Goal: Check status: Check status

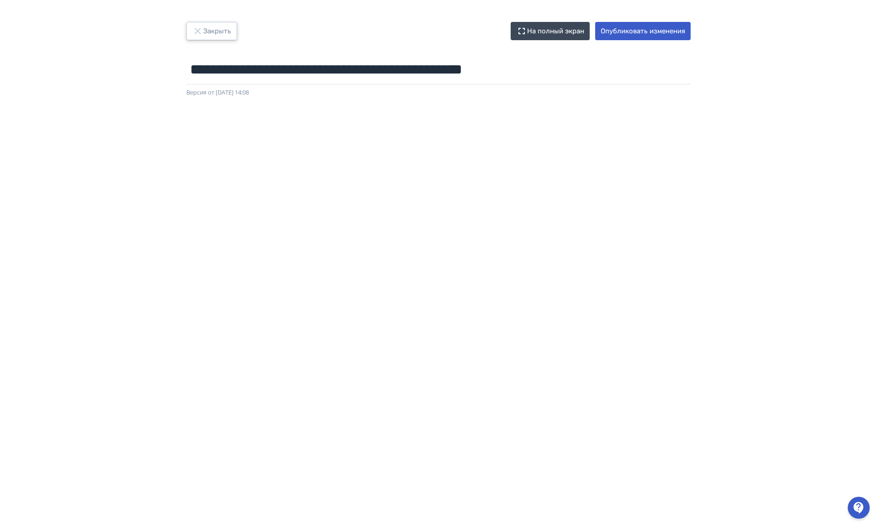
click at [195, 29] on icon "button" at bounding box center [198, 31] width 6 height 6
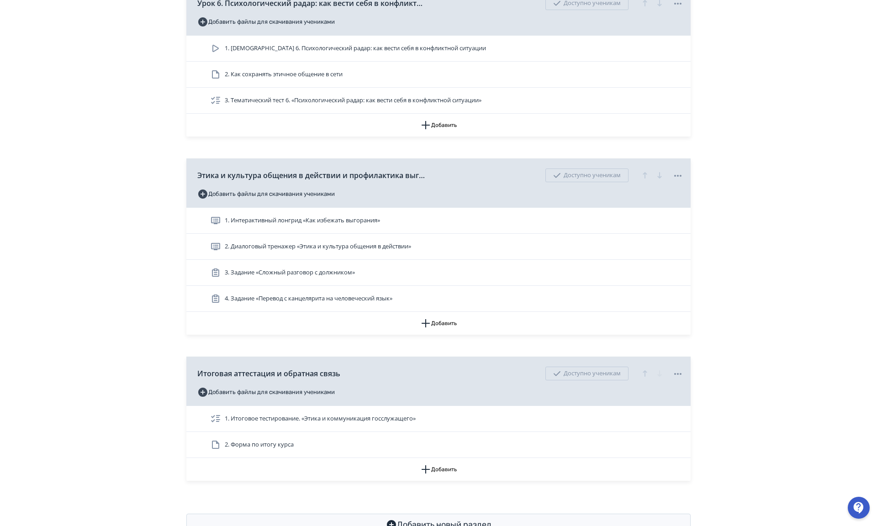
scroll to position [1226, 0]
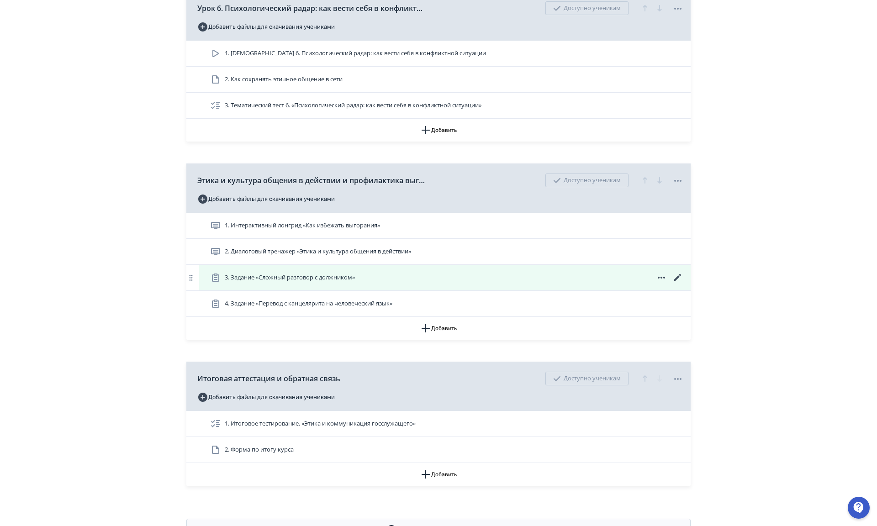
click at [670, 269] on div "3. Задание «Сложный разговор с должником»" at bounding box center [444, 278] width 491 height 26
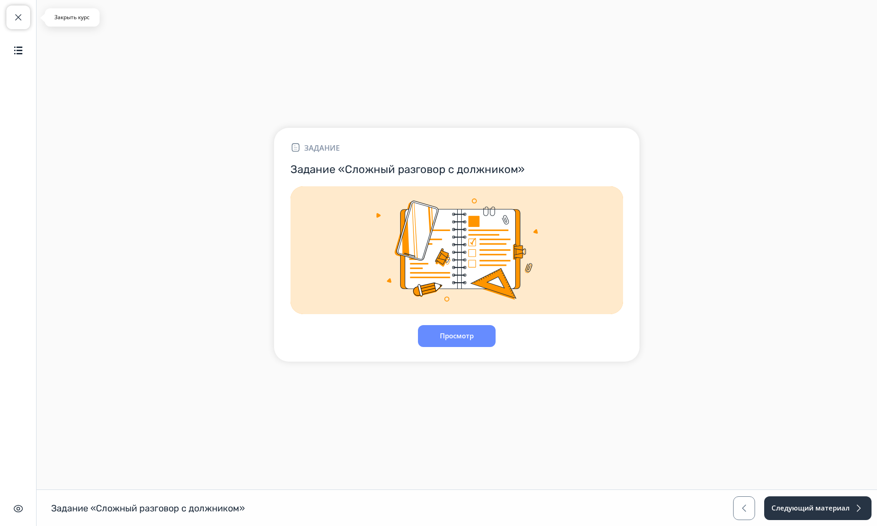
click at [12, 24] on button "Закрыть курс" at bounding box center [18, 17] width 24 height 24
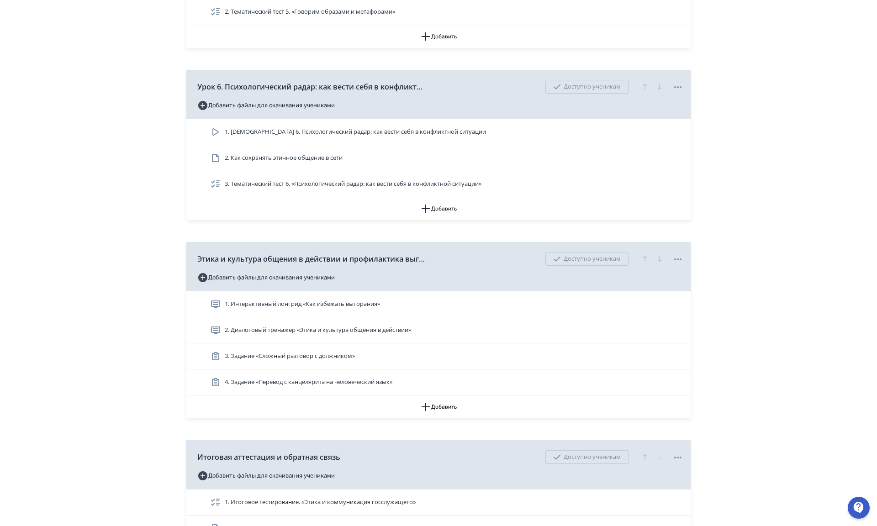
scroll to position [1147, 0]
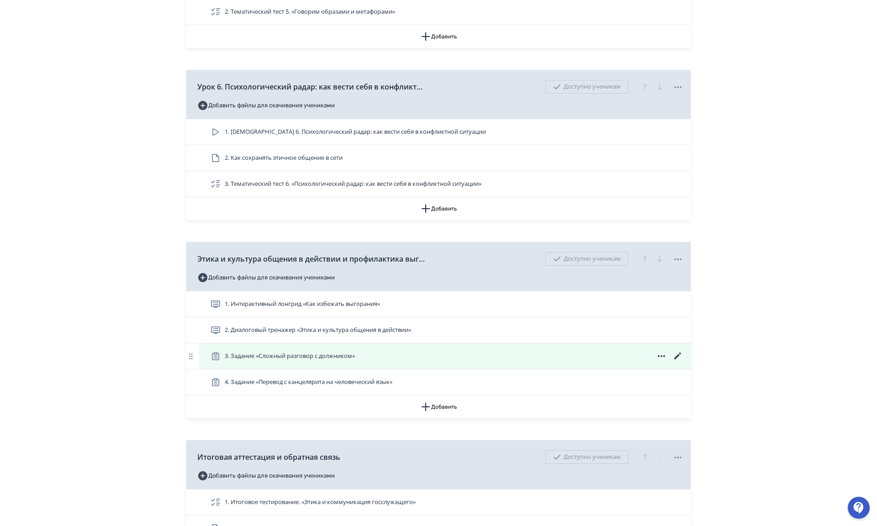
click at [672, 354] on icon at bounding box center [677, 356] width 11 height 11
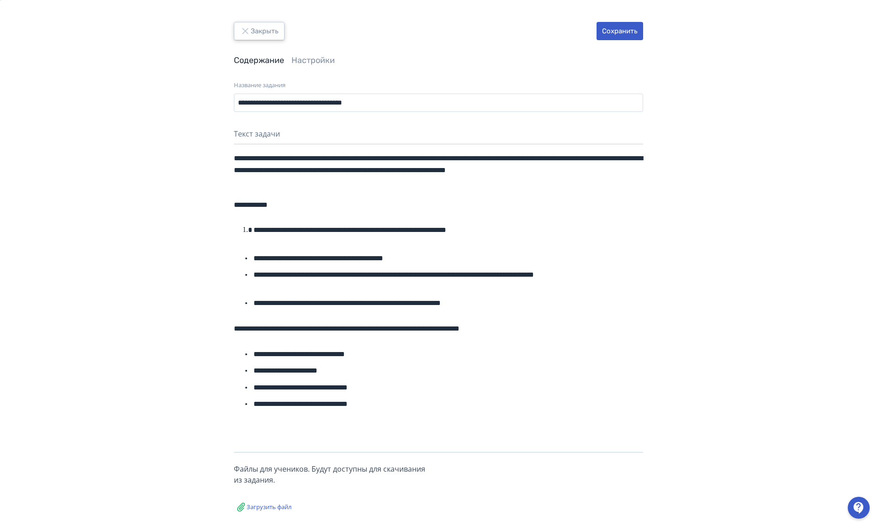
click at [242, 32] on icon "button" at bounding box center [245, 31] width 6 height 6
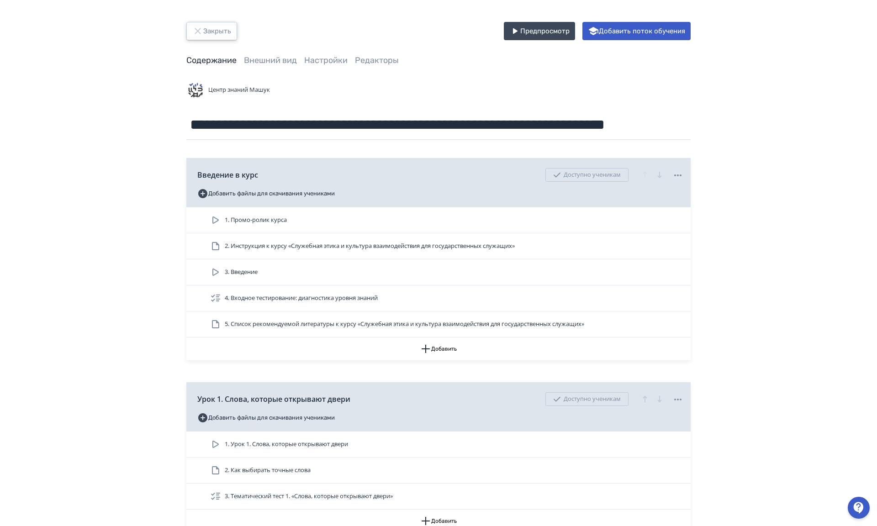
click at [192, 32] on icon "button" at bounding box center [197, 31] width 11 height 11
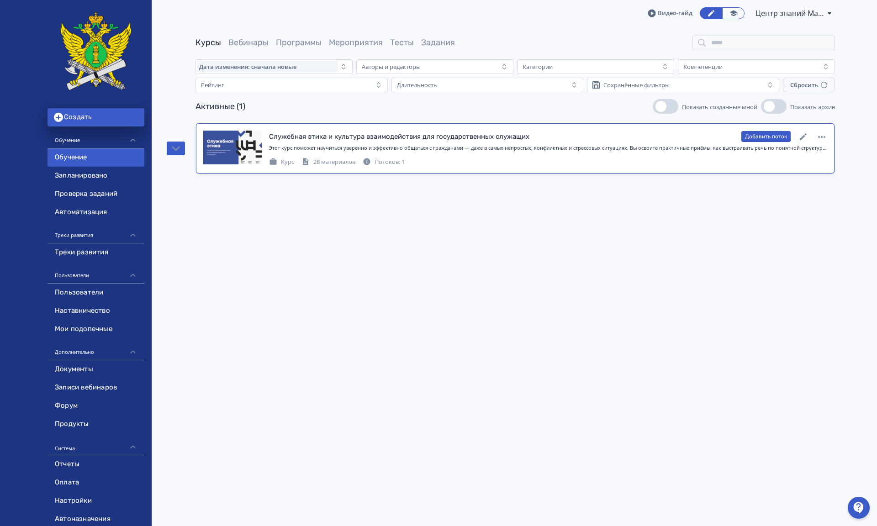
click at [274, 139] on div "Служебная этика и культура взаимодействия для государственных служащих" at bounding box center [399, 137] width 260 height 11
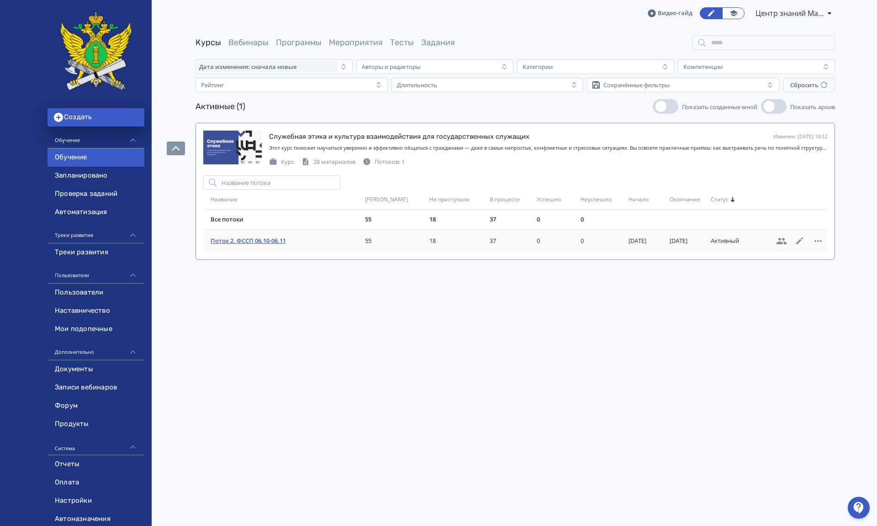
click at [230, 240] on span "Поток 2. ФССП 06.10-06.11" at bounding box center [286, 241] width 151 height 9
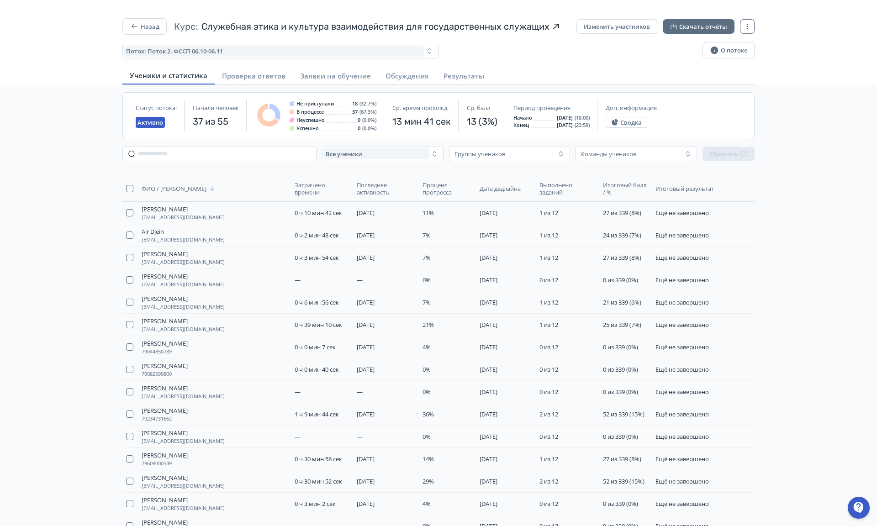
click at [423, 194] on span "Процент прогресса" at bounding box center [446, 188] width 48 height 15
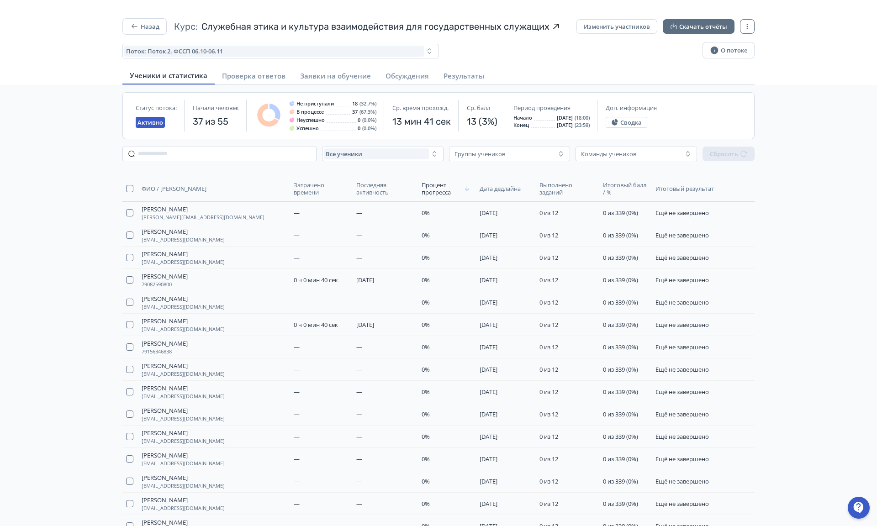
click at [429, 185] on span "Процент прогресса" at bounding box center [442, 188] width 40 height 15
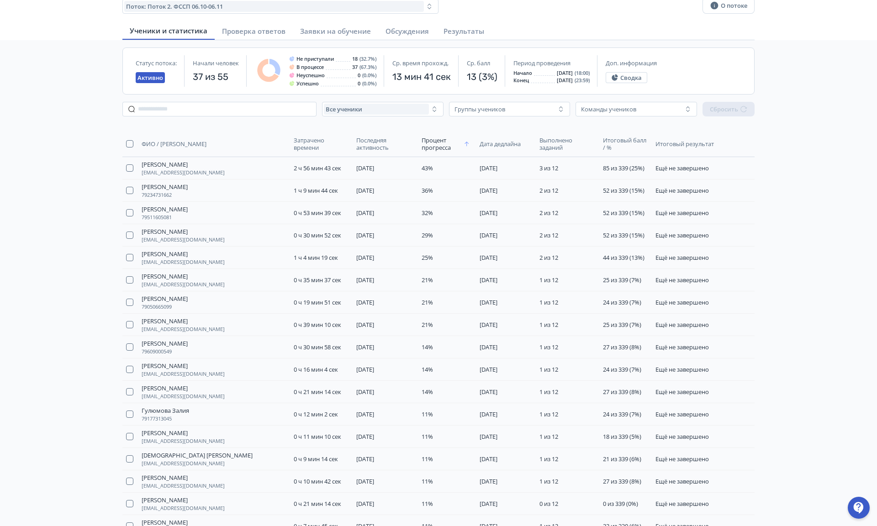
scroll to position [60, 0]
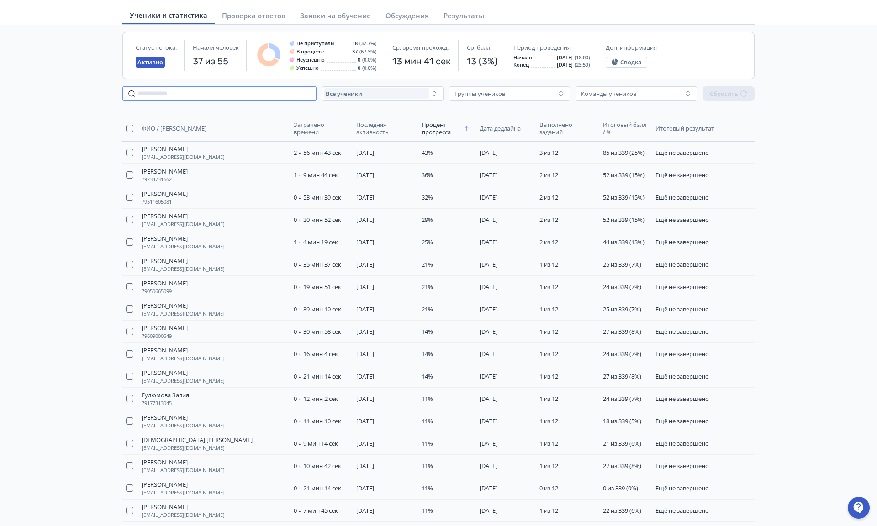
click at [143, 95] on input "text" at bounding box center [219, 93] width 194 height 15
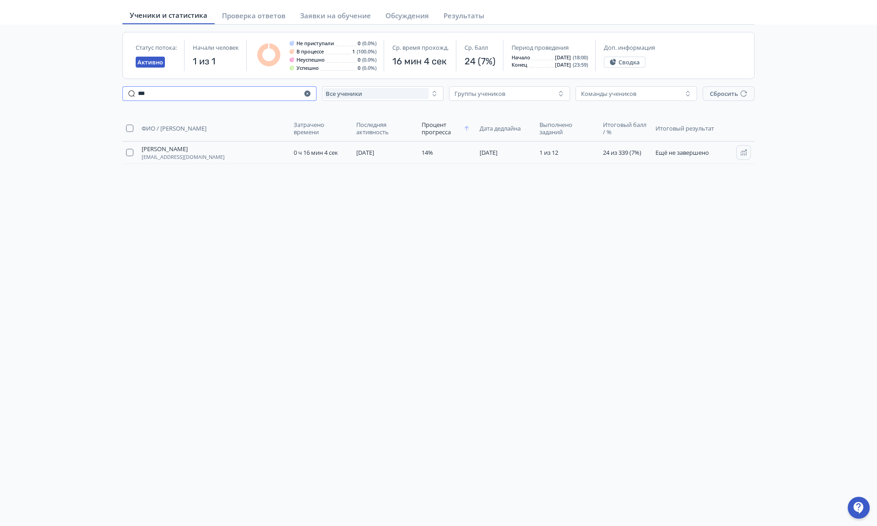
type input "***"
click at [218, 158] on button "[PERSON_NAME] [EMAIL_ADDRESS][DOMAIN_NAME]" at bounding box center [183, 152] width 83 height 15
